Goal: Entertainment & Leisure: Consume media (video, audio)

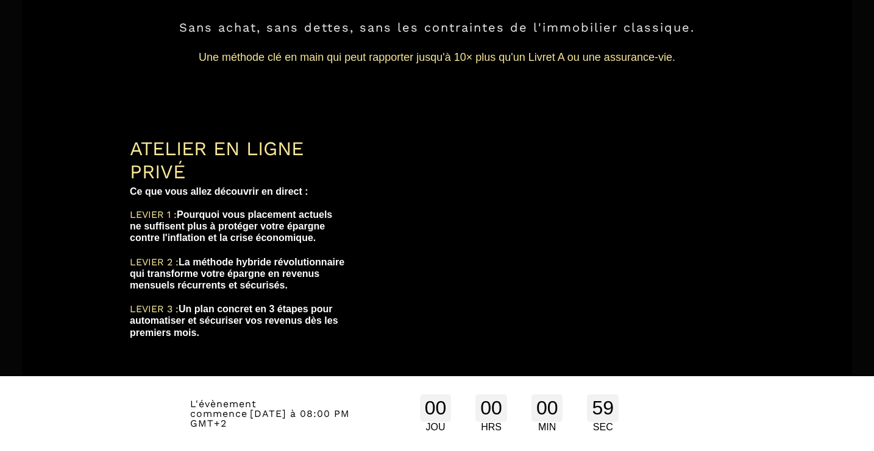
scroll to position [198, 0]
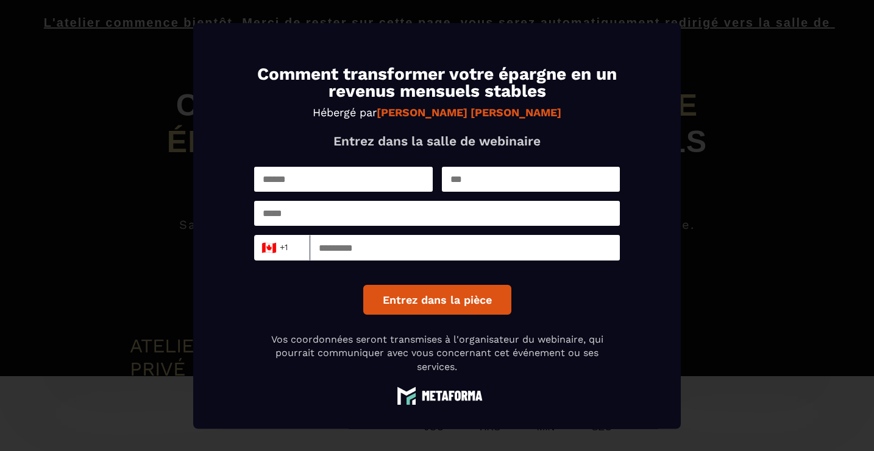
click at [384, 184] on input "Modal window" at bounding box center [343, 178] width 179 height 25
type input "*****"
type input "********"
type input "**********"
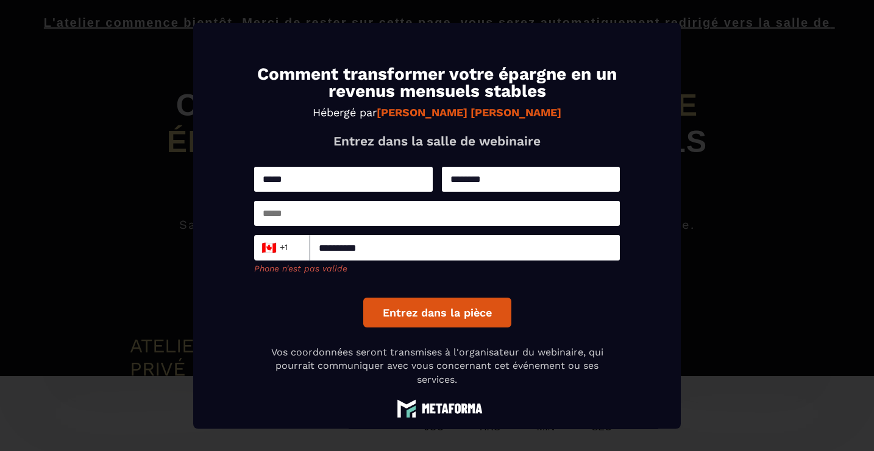
click at [381, 213] on input "Modal window" at bounding box center [437, 212] width 366 height 25
type input "**********"
click at [291, 252] on div "🇨🇦 +1" at bounding box center [279, 247] width 43 height 18
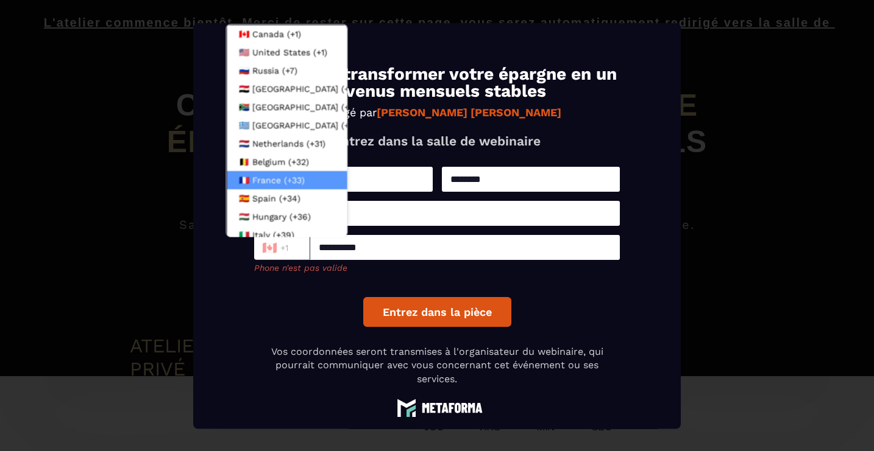
click at [280, 177] on span "France (+33)" at bounding box center [278, 180] width 52 height 12
type input "*********"
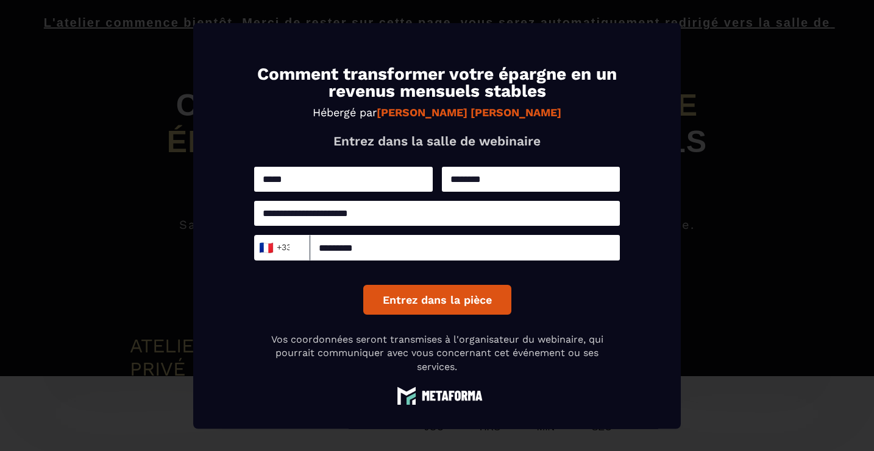
click at [423, 305] on button "Entrez dans la pièce" at bounding box center [437, 300] width 148 height 30
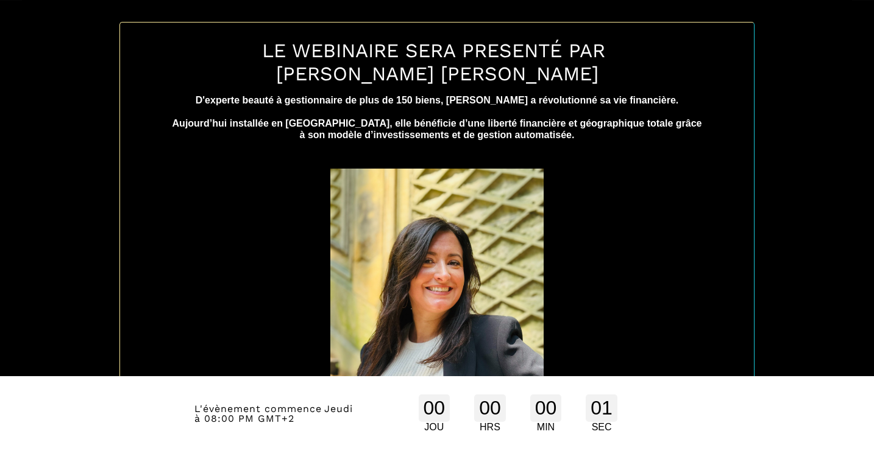
scroll to position [592, 0]
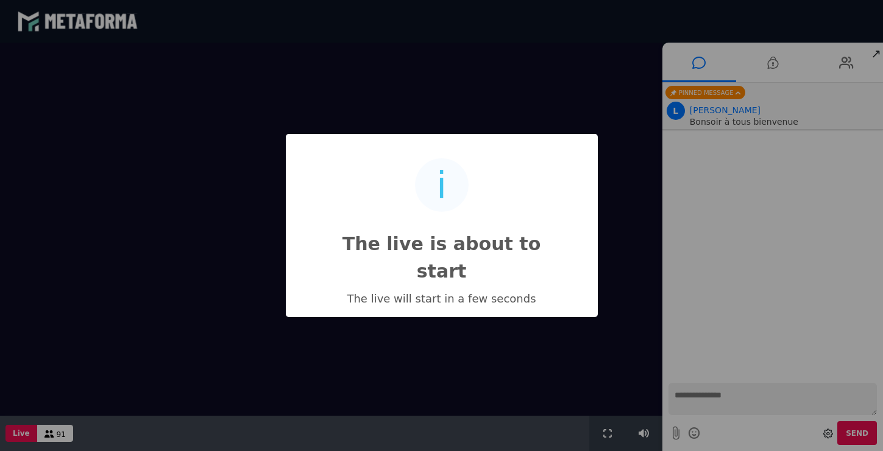
click at [647, 429] on div "i The live is about to start × The live will start in a few seconds OK No Cancel" at bounding box center [441, 225] width 883 height 451
click at [643, 436] on div "i The live is about to start × The live will start in a few seconds OK No Cancel" at bounding box center [441, 225] width 883 height 451
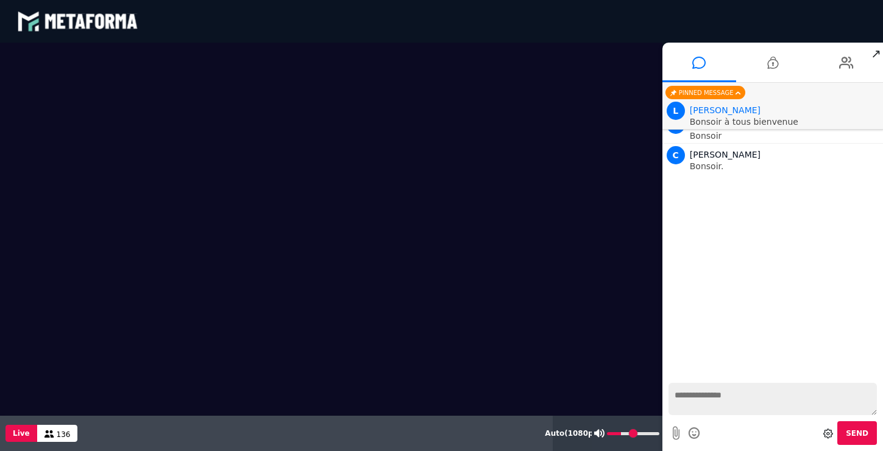
drag, startPoint x: 640, startPoint y: 436, endPoint x: 622, endPoint y: 436, distance: 17.7
click at [622, 436] on input "range" at bounding box center [633, 434] width 52 height 3
click at [619, 435] on input "range" at bounding box center [633, 434] width 52 height 3
click at [598, 435] on icon at bounding box center [599, 433] width 10 height 9
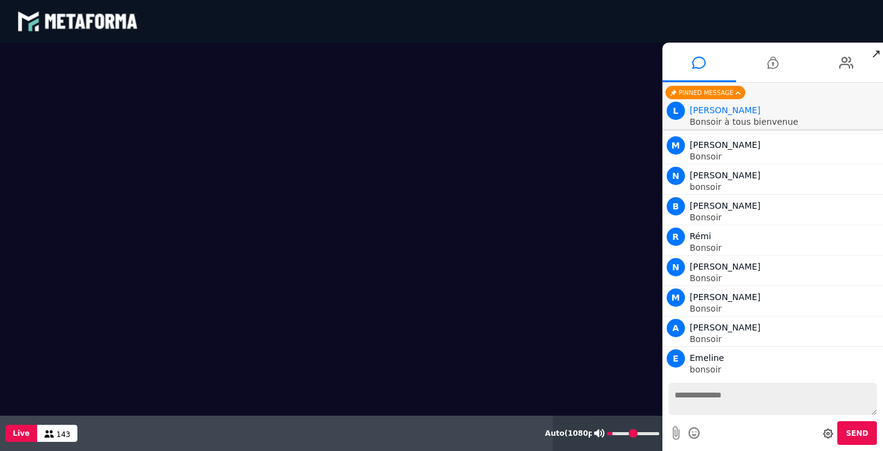
type input "**"
click at [615, 435] on input "range" at bounding box center [633, 434] width 52 height 3
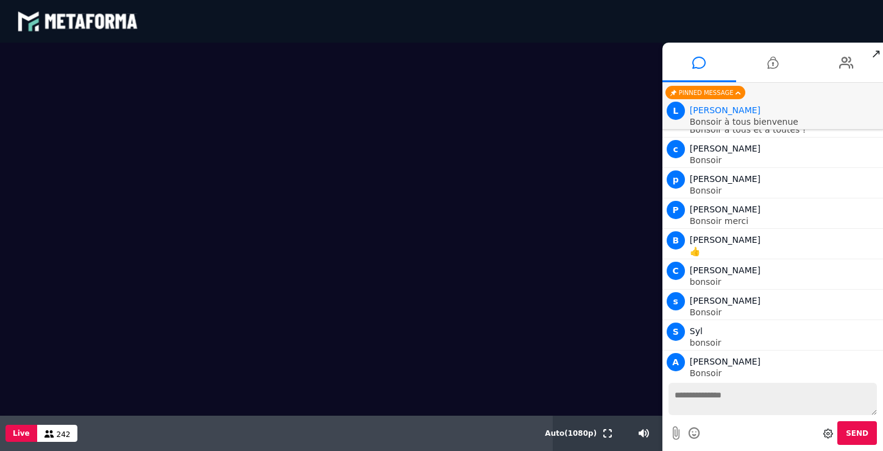
scroll to position [7280, 0]
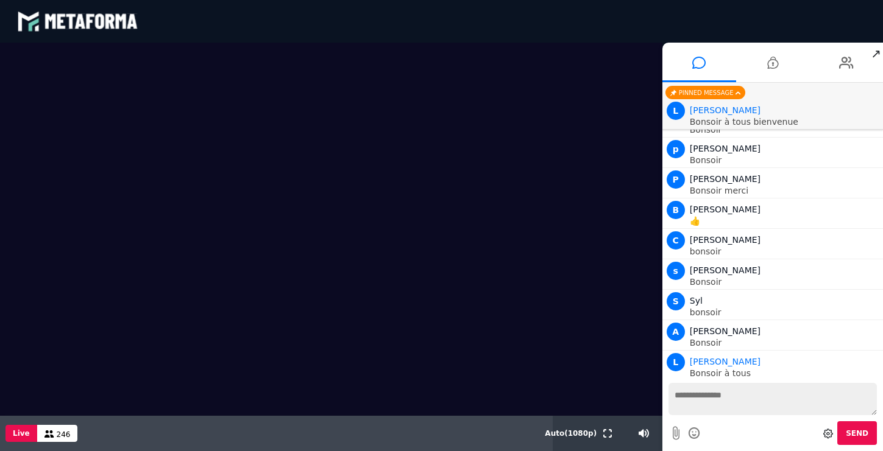
drag, startPoint x: 148, startPoint y: 213, endPoint x: 281, endPoint y: 275, distance: 146.6
click at [281, 275] on video at bounding box center [331, 196] width 662 height 306
drag, startPoint x: 239, startPoint y: 290, endPoint x: 117, endPoint y: 201, distance: 151.3
click at [117, 201] on video at bounding box center [331, 196] width 662 height 306
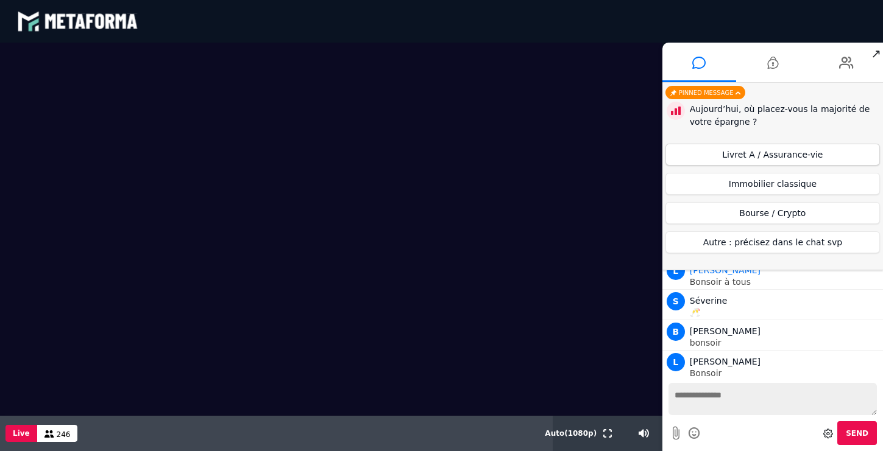
scroll to position [7432, 0]
click at [733, 155] on button "Livret A / Assurance-vie" at bounding box center [772, 155] width 214 height 22
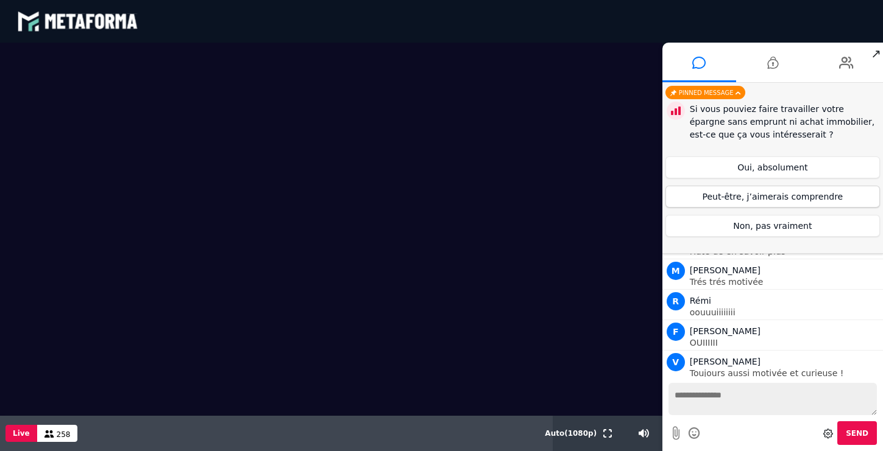
scroll to position [9286, 0]
click at [790, 193] on button "Peut-être, j’aimerais comprendre" at bounding box center [772, 197] width 214 height 22
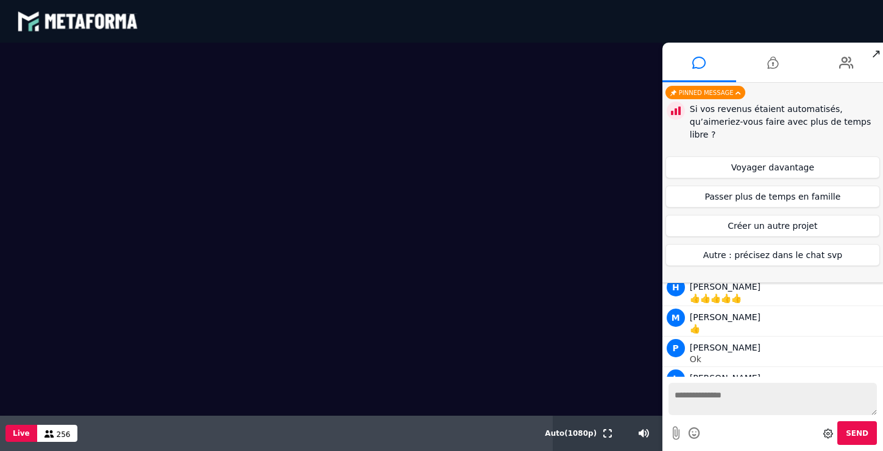
scroll to position [10634, 0]
click at [733, 196] on button "Passer plus de temps en famille" at bounding box center [772, 197] width 214 height 22
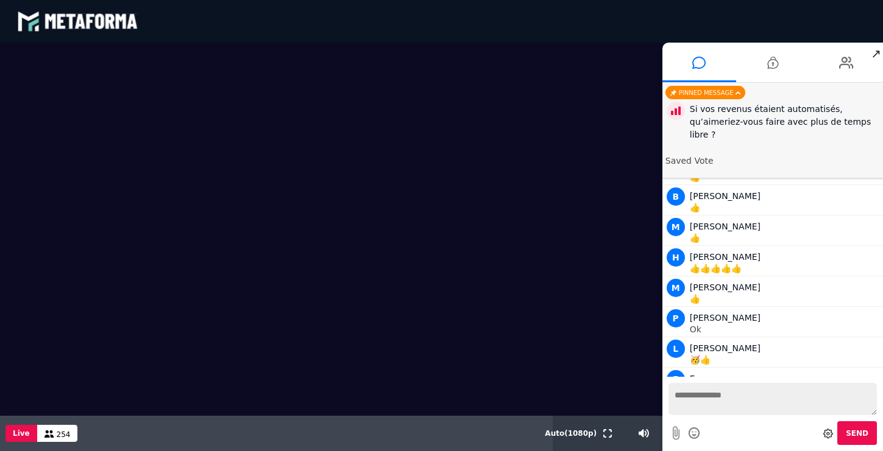
click at [454, 374] on div at bounding box center [331, 229] width 662 height 373
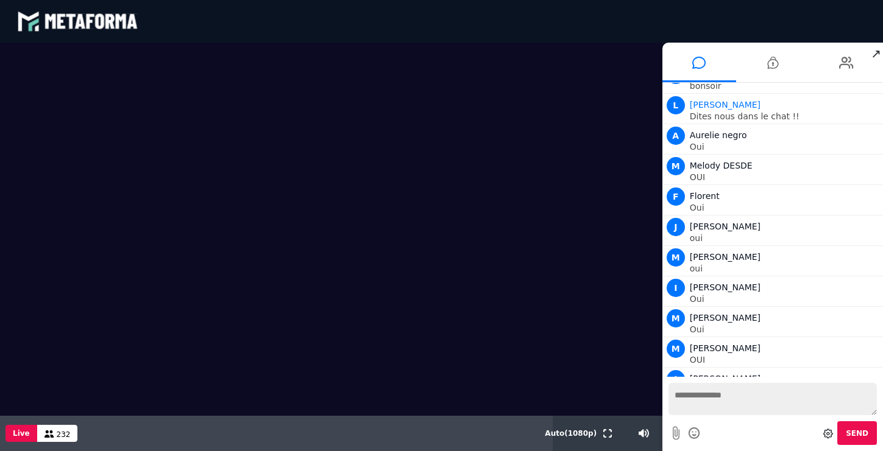
scroll to position [11992, 0]
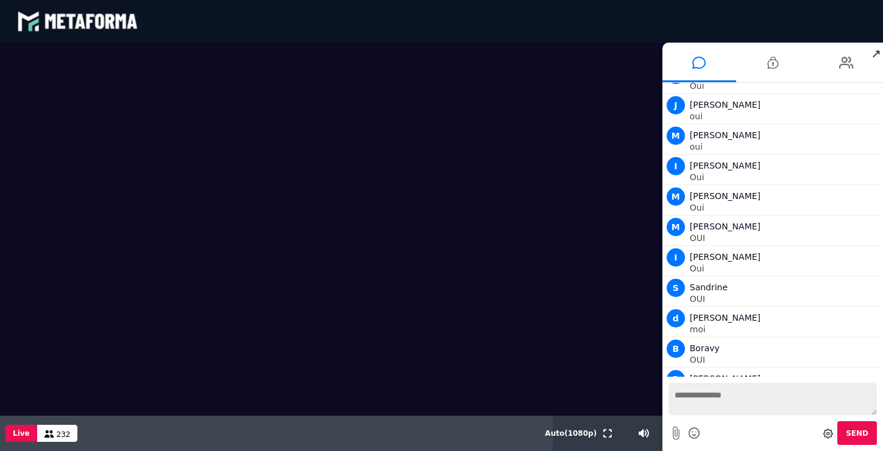
click at [700, 397] on textarea at bounding box center [772, 399] width 208 height 32
type textarea "***"
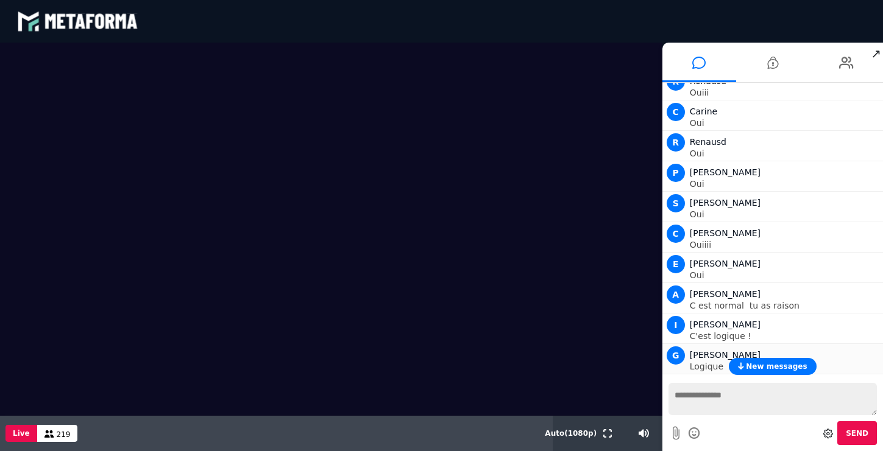
scroll to position [14368, 0]
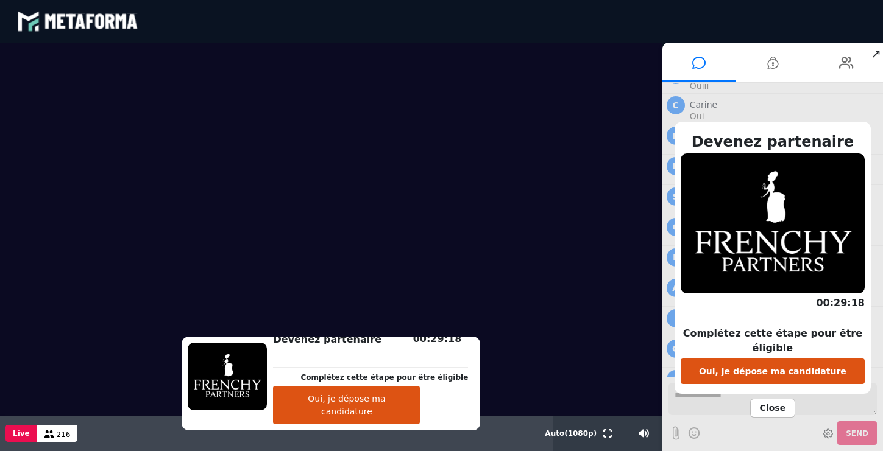
click at [336, 412] on button "Oui, je dépose ma candidature" at bounding box center [346, 405] width 147 height 38
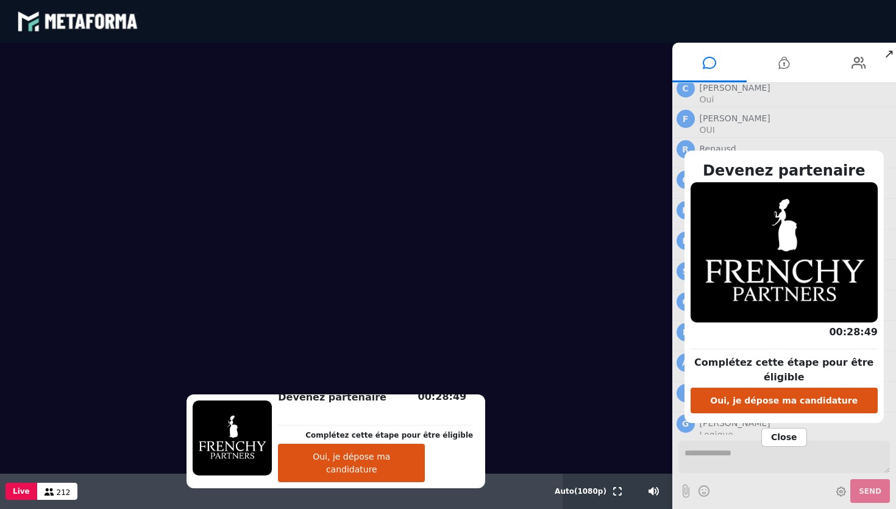
scroll to position [14332, 0]
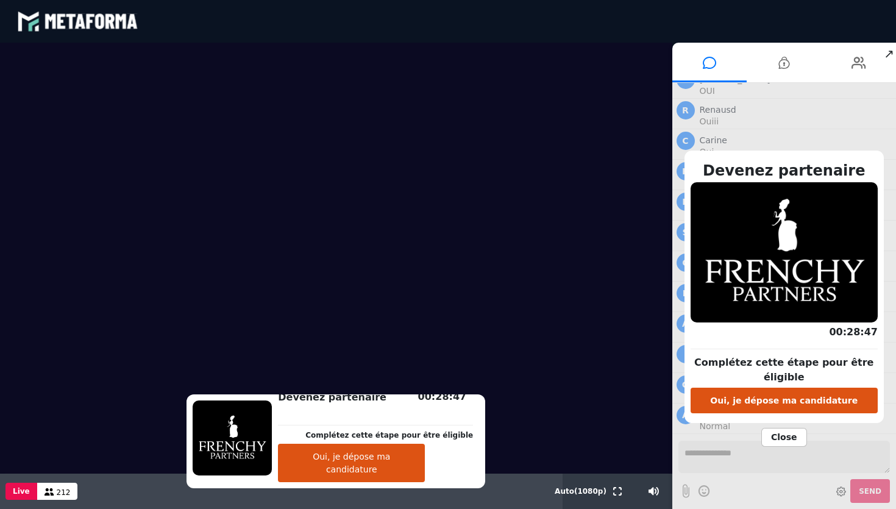
click at [776, 432] on span "Close" at bounding box center [784, 437] width 46 height 19
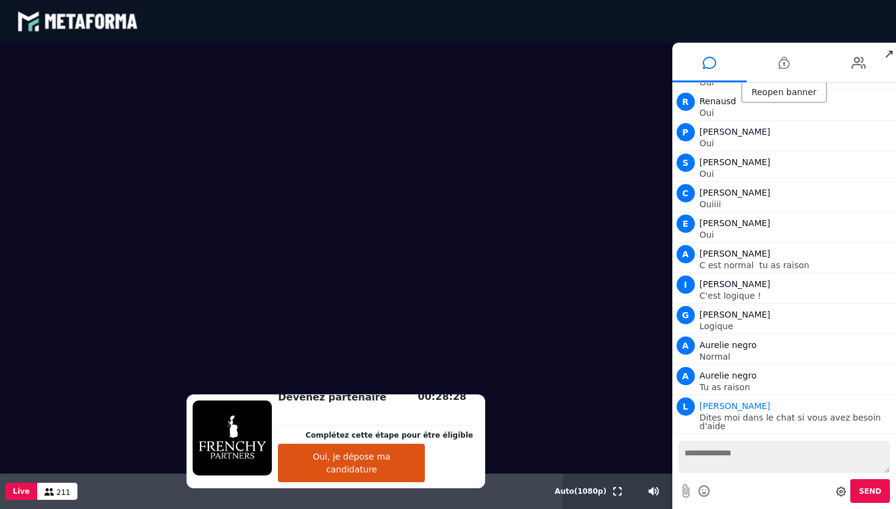
scroll to position [14432, 0]
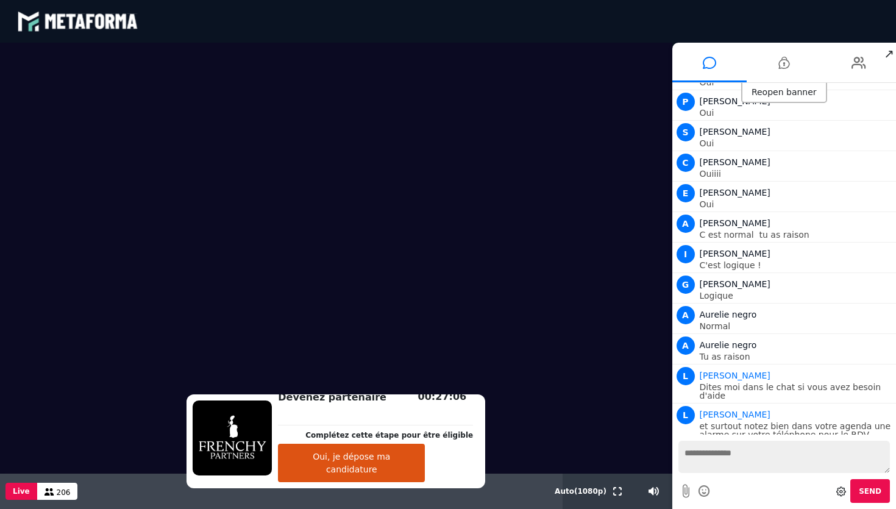
click at [882, 49] on span "↗" at bounding box center [889, 54] width 14 height 22
